Goal: Transaction & Acquisition: Purchase product/service

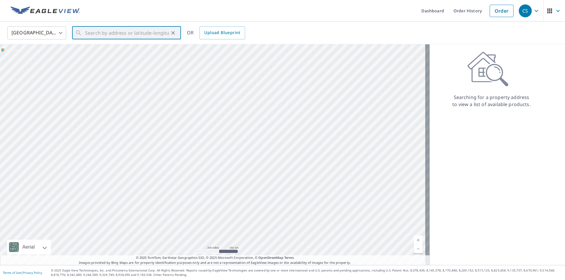
click at [91, 34] on input "text" at bounding box center [127, 33] width 84 height 16
drag, startPoint x: 0, startPoint y: 0, endPoint x: 91, endPoint y: 33, distance: 96.8
click at [122, 47] on span "[STREET_ADDRESS][PERSON_NAME]" at bounding box center [130, 50] width 92 height 7
type input "[STREET_ADDRESS][PERSON_NAME][PERSON_NAME]"
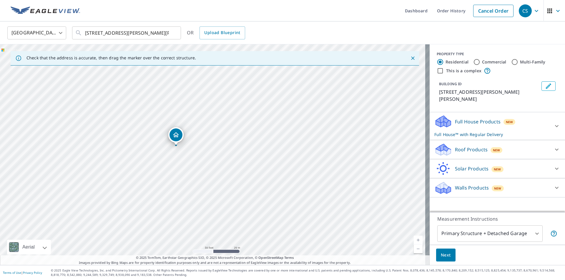
click at [555, 149] on icon at bounding box center [557, 150] width 4 height 2
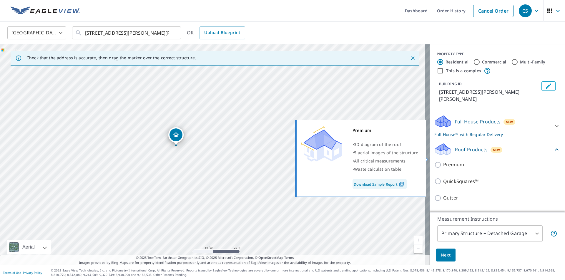
click at [448, 161] on p "Premium" at bounding box center [453, 164] width 21 height 7
click at [443, 162] on input "Premium" at bounding box center [438, 165] width 9 height 7
checkbox input "true"
checkbox input "false"
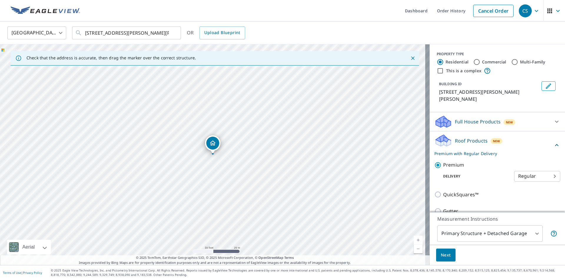
click at [443, 254] on span "Next" at bounding box center [446, 255] width 10 height 7
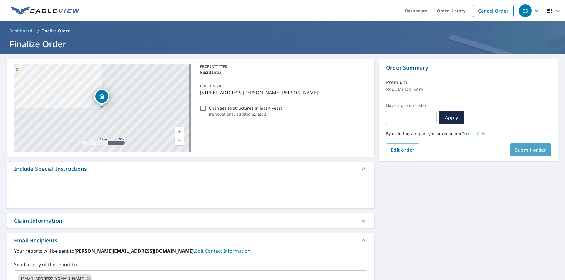
click at [532, 148] on span "Submit order" at bounding box center [530, 150] width 31 height 6
checkbox input "true"
